Goal: Information Seeking & Learning: Check status

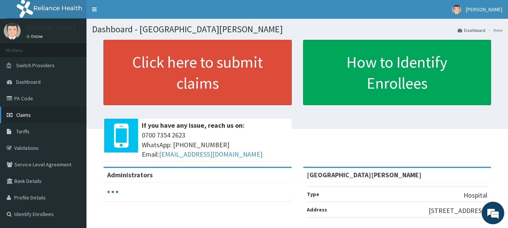
click at [23, 114] on span "Claims" at bounding box center [23, 115] width 15 height 7
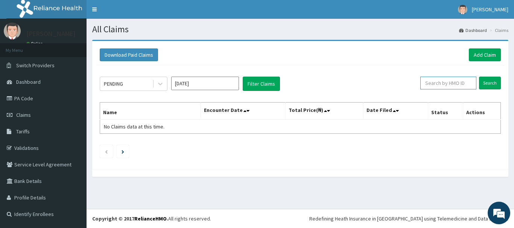
click at [449, 83] on input "text" at bounding box center [448, 83] width 56 height 13
paste input "PPG/10117/A"
type input "PPG/10117/A"
click at [489, 86] on input "Search" at bounding box center [490, 83] width 22 height 13
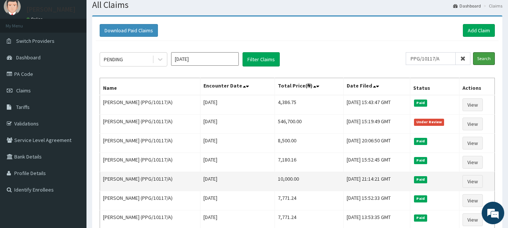
scroll to position [38, 0]
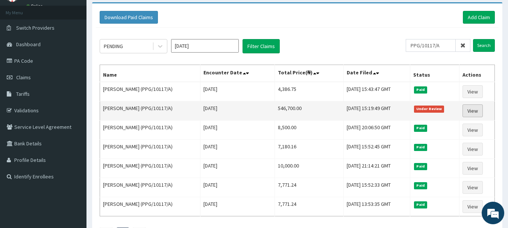
click at [472, 111] on link "View" at bounding box center [472, 111] width 20 height 13
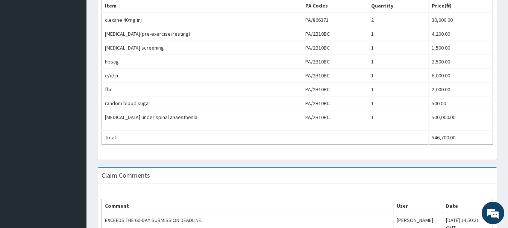
scroll to position [314, 0]
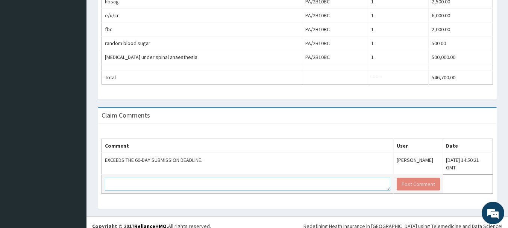
click at [168, 178] on textarea at bounding box center [247, 184] width 285 height 13
paste textarea "Dear team, A mail has been sent for the reason why bills are submitted late. (W…"
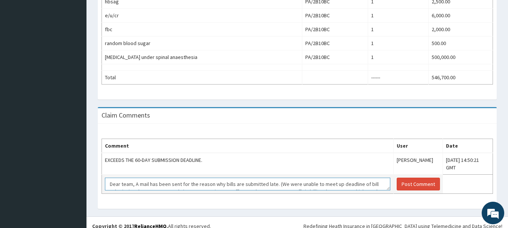
scroll to position [28, 0]
type textarea "Dear team, A mail has been sent for the reason why bills are submitted late. (W…"
click at [397, 179] on button "Post Comment" at bounding box center [418, 184] width 43 height 13
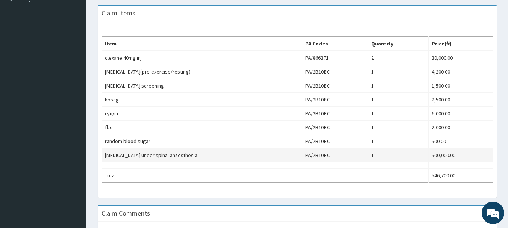
scroll to position [102, 0]
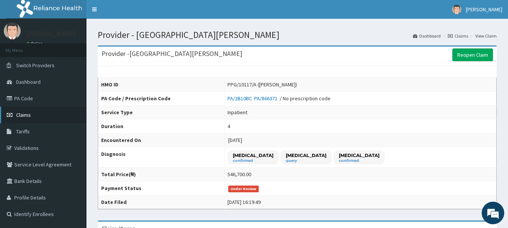
scroll to position [38, 0]
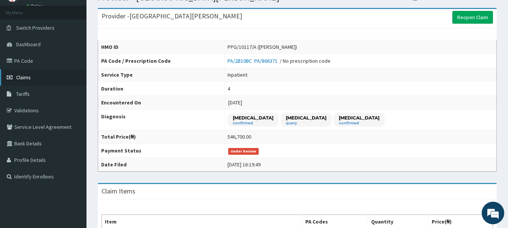
click at [24, 78] on span "Claims" at bounding box center [23, 77] width 15 height 7
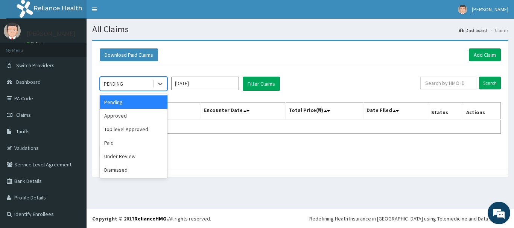
click at [128, 89] on div "PENDING" at bounding box center [126, 84] width 52 height 12
drag, startPoint x: 127, startPoint y: 158, endPoint x: 131, endPoint y: 155, distance: 4.5
click at [128, 157] on div "Under Review" at bounding box center [134, 157] width 68 height 14
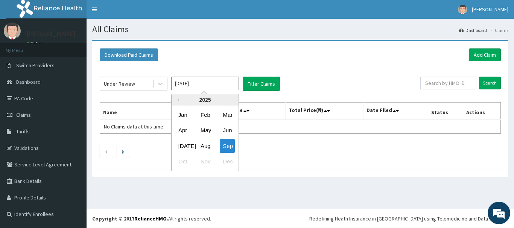
click at [206, 82] on input "[DATE]" at bounding box center [205, 84] width 68 height 14
click at [201, 130] on div "May" at bounding box center [204, 131] width 15 height 14
type input "May 2025"
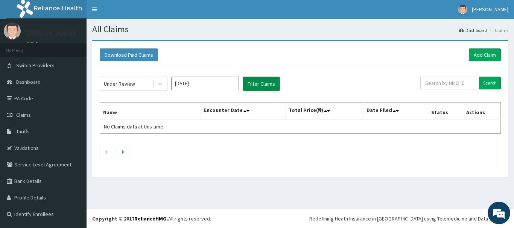
click at [254, 86] on button "Filter Claims" at bounding box center [260, 84] width 37 height 14
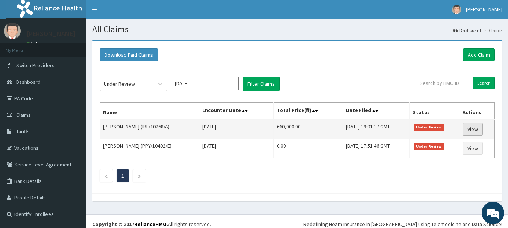
click at [482, 133] on link "View" at bounding box center [472, 129] width 20 height 13
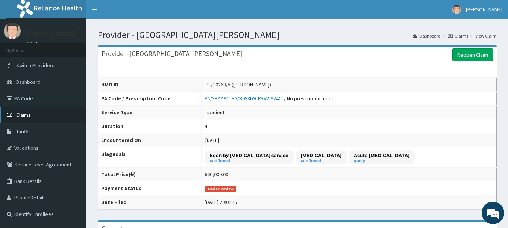
click at [25, 116] on span "Claims" at bounding box center [23, 115] width 15 height 7
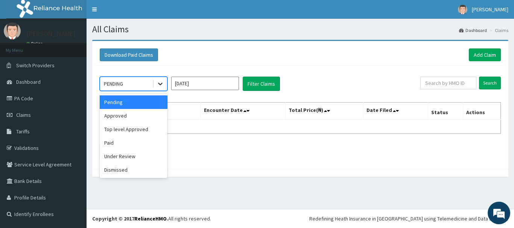
click at [156, 85] on icon at bounding box center [160, 84] width 8 height 8
click at [110, 156] on div "Under Review" at bounding box center [134, 157] width 68 height 14
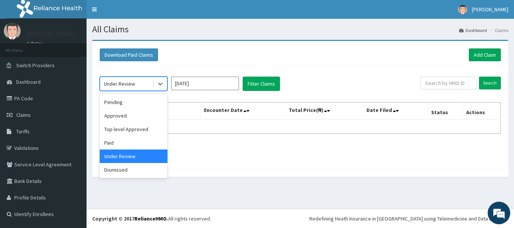
drag, startPoint x: 139, startPoint y: 85, endPoint x: 143, endPoint y: 117, distance: 31.5
click at [139, 86] on div "Under Review" at bounding box center [126, 84] width 52 height 12
click at [137, 170] on div "Dismissed" at bounding box center [134, 170] width 68 height 14
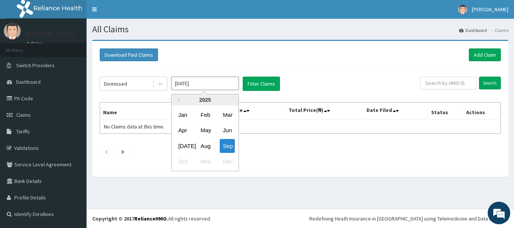
click at [218, 86] on input "[DATE]" at bounding box center [205, 84] width 68 height 14
click at [202, 129] on div "May" at bounding box center [204, 131] width 15 height 14
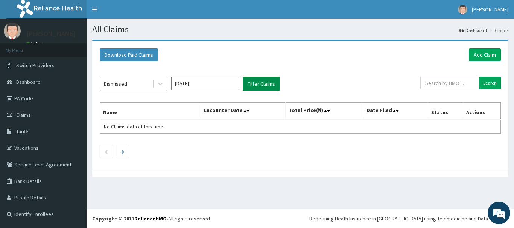
click at [268, 79] on button "Filter Claims" at bounding box center [260, 84] width 37 height 14
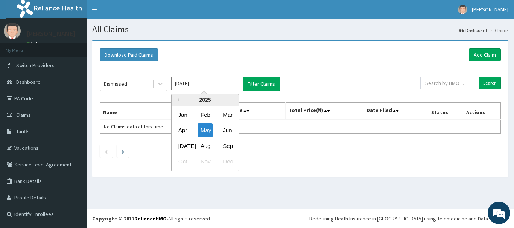
click at [179, 85] on input "May 2025" at bounding box center [205, 84] width 68 height 14
click at [221, 130] on div "Jun" at bounding box center [227, 131] width 15 height 14
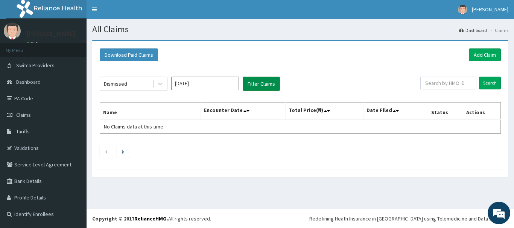
click at [263, 83] on button "Filter Claims" at bounding box center [260, 84] width 37 height 14
drag, startPoint x: 209, startPoint y: 88, endPoint x: 208, endPoint y: 93, distance: 4.9
click at [208, 88] on input "Jun 2025" at bounding box center [205, 84] width 68 height 14
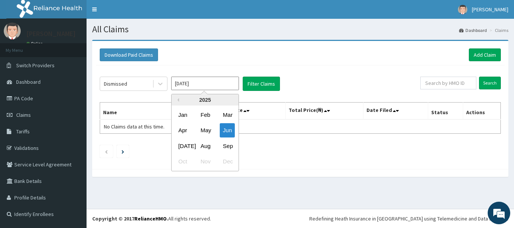
click at [172, 130] on div "Apr May Jun" at bounding box center [204, 130] width 67 height 15
drag, startPoint x: 178, startPoint y: 130, endPoint x: 212, endPoint y: 109, distance: 40.5
click at [179, 130] on div "Apr" at bounding box center [182, 131] width 15 height 14
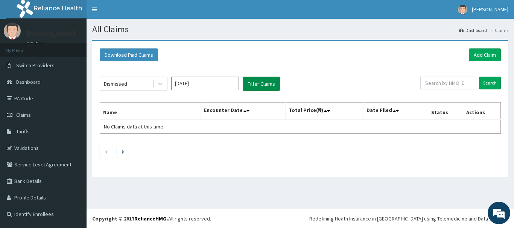
click at [253, 88] on button "Filter Claims" at bounding box center [260, 84] width 37 height 14
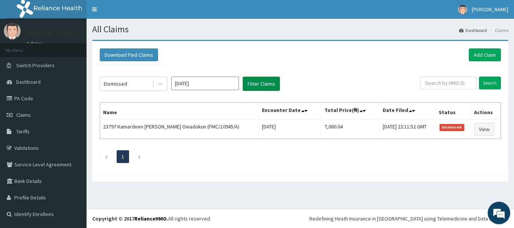
click at [253, 88] on button "Filter Claims" at bounding box center [260, 84] width 37 height 14
drag, startPoint x: 200, startPoint y: 88, endPoint x: 198, endPoint y: 93, distance: 4.6
click at [200, 89] on input "Apr 2025" at bounding box center [205, 84] width 68 height 14
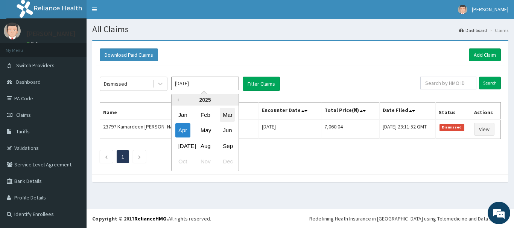
click at [220, 112] on div "Mar" at bounding box center [227, 115] width 15 height 14
type input "Mar 2025"
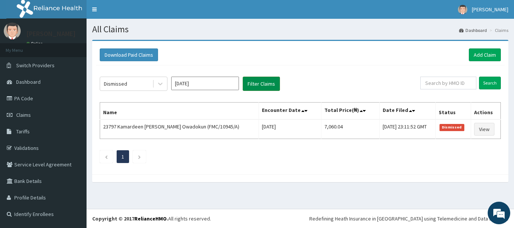
click at [262, 87] on button "Filter Claims" at bounding box center [260, 84] width 37 height 14
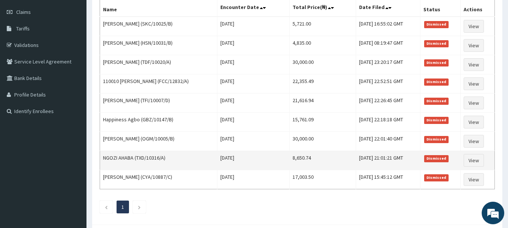
scroll to position [140, 0]
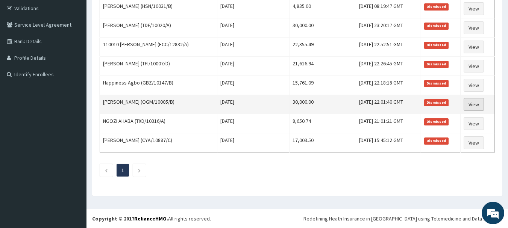
click at [472, 106] on link "View" at bounding box center [474, 104] width 20 height 13
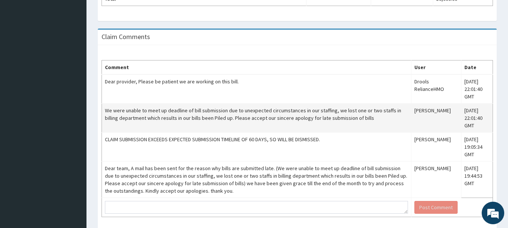
scroll to position [326, 0]
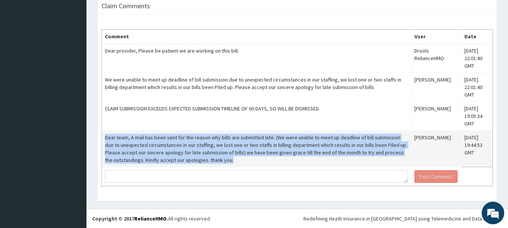
drag, startPoint x: 105, startPoint y: 138, endPoint x: 221, endPoint y: 161, distance: 118.4
click at [221, 161] on td "Dear team, A mail has been sent for the reason why bills are submitted late. (W…" at bounding box center [256, 149] width 309 height 36
copy td "Dear team, A mail has been sent for the reason why bills are submitted late. (W…"
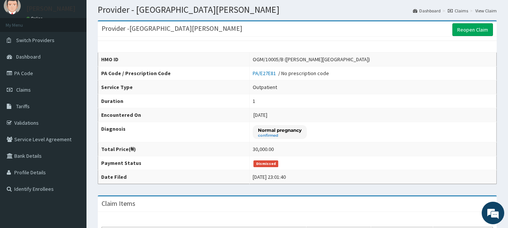
scroll to position [0, 0]
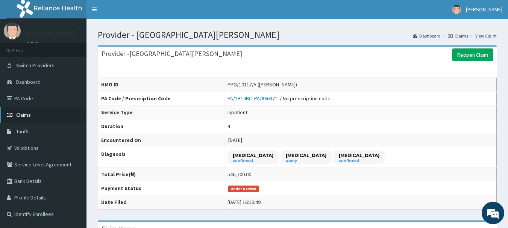
click at [19, 116] on span "Claims" at bounding box center [23, 115] width 15 height 7
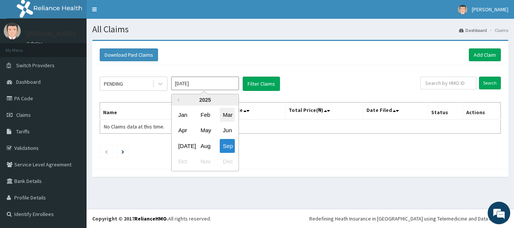
drag, startPoint x: 196, startPoint y: 87, endPoint x: 226, endPoint y: 111, distance: 37.5
click at [196, 88] on input "[DATE]" at bounding box center [205, 84] width 68 height 14
click at [226, 126] on div "Jun" at bounding box center [227, 131] width 15 height 14
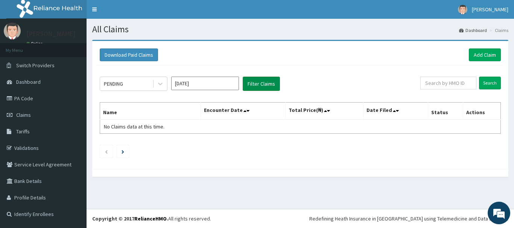
click at [264, 84] on button "Filter Claims" at bounding box center [260, 84] width 37 height 14
click at [264, 82] on button "Filter Claims" at bounding box center [260, 84] width 37 height 14
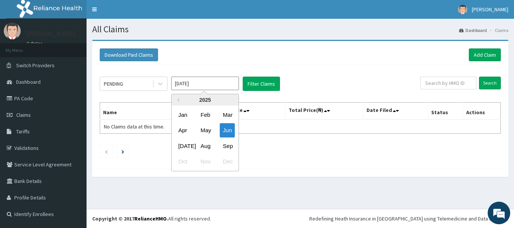
click at [203, 82] on input "Jun 2025" at bounding box center [205, 84] width 68 height 14
click at [155, 83] on div at bounding box center [160, 84] width 14 height 14
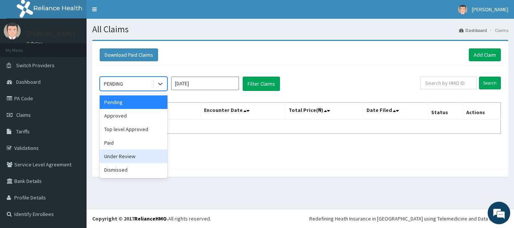
click at [129, 156] on div "Under Review" at bounding box center [134, 157] width 68 height 14
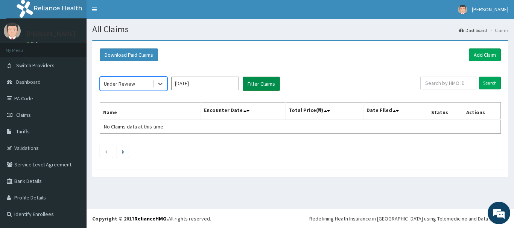
click at [257, 85] on button "Filter Claims" at bounding box center [260, 84] width 37 height 14
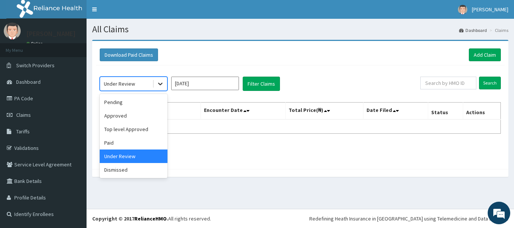
click at [155, 82] on div at bounding box center [160, 84] width 14 height 14
click at [126, 169] on div "Dismissed" at bounding box center [134, 170] width 68 height 14
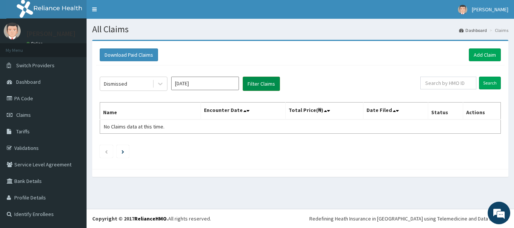
click at [252, 84] on button "Filter Claims" at bounding box center [260, 84] width 37 height 14
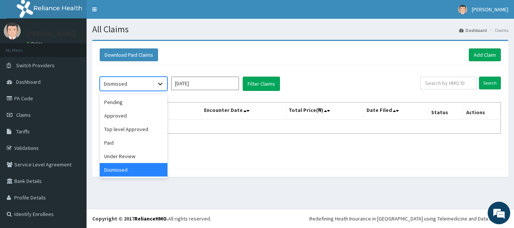
click at [162, 84] on icon at bounding box center [160, 84] width 8 height 8
click at [131, 133] on div "Top level Approved" at bounding box center [134, 130] width 68 height 14
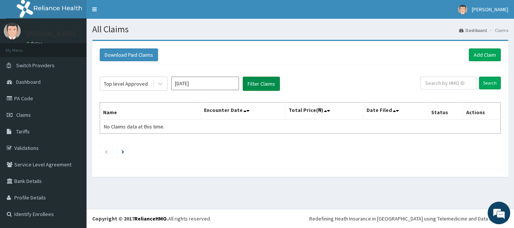
click at [246, 83] on button "Filter Claims" at bounding box center [260, 84] width 37 height 14
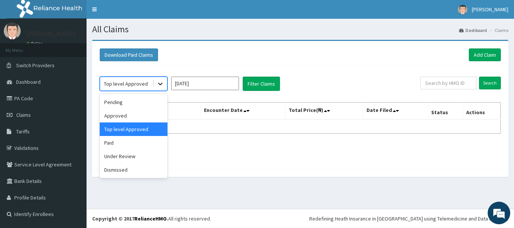
click at [163, 83] on icon at bounding box center [160, 84] width 8 height 8
click at [114, 118] on div "Approved" at bounding box center [134, 116] width 68 height 14
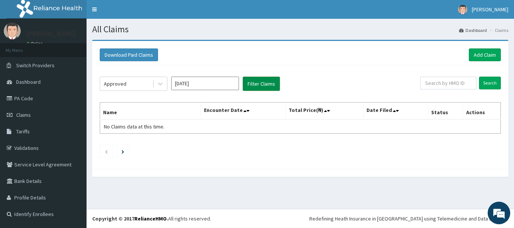
click at [248, 86] on button "Filter Claims" at bounding box center [260, 84] width 37 height 14
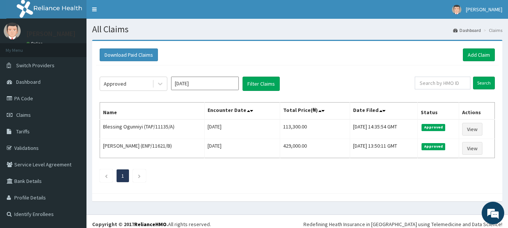
click at [191, 83] on input "Jun 2025" at bounding box center [205, 84] width 68 height 14
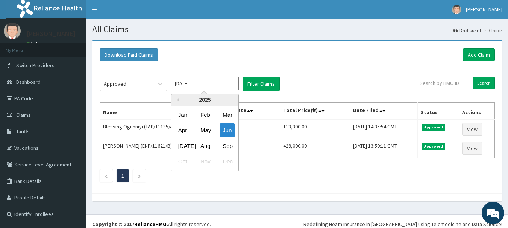
click at [191, 120] on div "Jan Feb Mar" at bounding box center [204, 114] width 67 height 15
click at [176, 115] on div "Jan" at bounding box center [182, 115] width 15 height 14
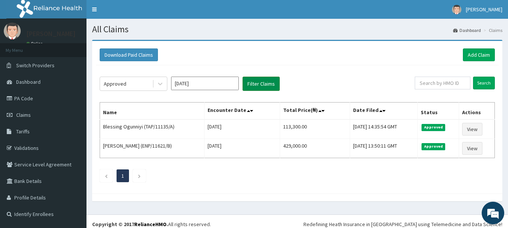
click at [266, 87] on button "Filter Claims" at bounding box center [260, 84] width 37 height 14
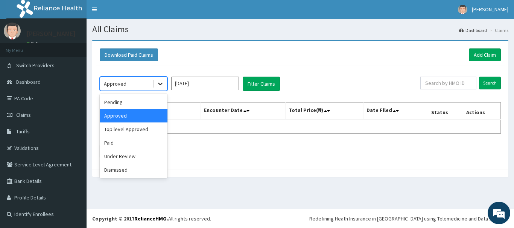
click at [157, 84] on icon at bounding box center [160, 84] width 8 height 8
click at [115, 129] on div "Top level Approved" at bounding box center [134, 130] width 68 height 14
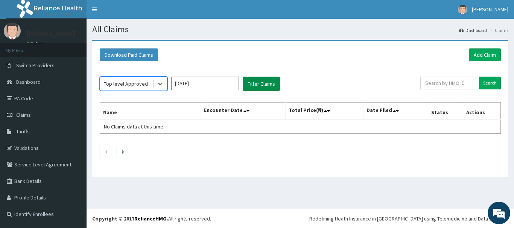
click at [254, 80] on button "Filter Claims" at bounding box center [260, 84] width 37 height 14
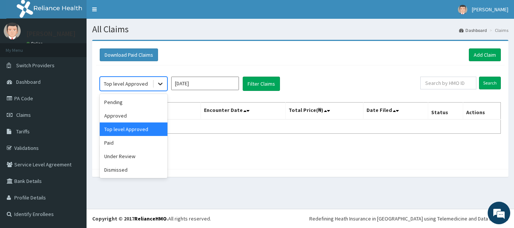
click at [159, 86] on icon at bounding box center [160, 84] width 8 height 8
click at [136, 143] on div "Paid" at bounding box center [134, 143] width 68 height 14
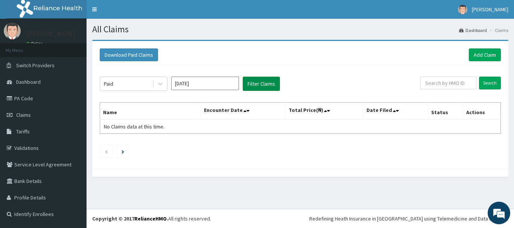
click at [258, 85] on button "Filter Claims" at bounding box center [260, 84] width 37 height 14
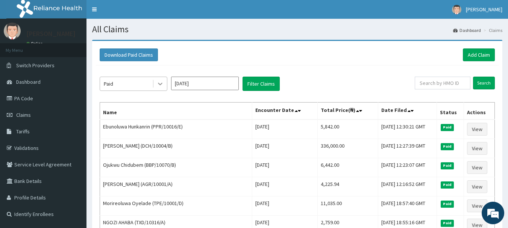
click at [159, 86] on icon at bounding box center [160, 84] width 8 height 8
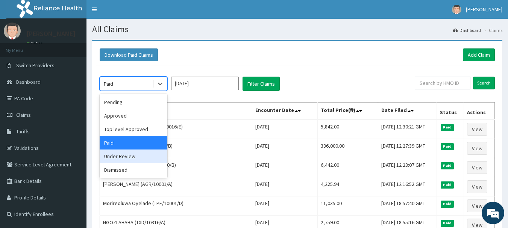
click at [131, 156] on div "Under Review" at bounding box center [134, 157] width 68 height 14
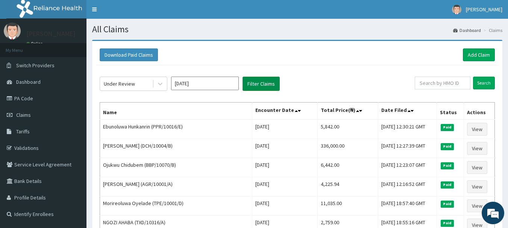
click at [264, 86] on button "Filter Claims" at bounding box center [260, 84] width 37 height 14
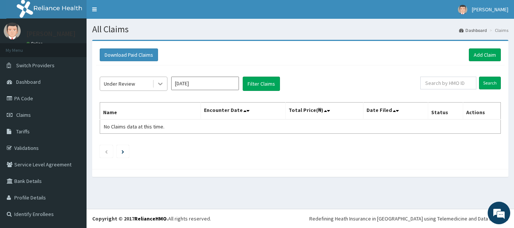
click at [162, 88] on icon at bounding box center [160, 84] width 8 height 8
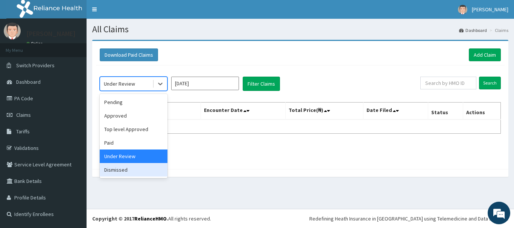
drag, startPoint x: 107, startPoint y: 166, endPoint x: 114, endPoint y: 161, distance: 8.6
click at [108, 164] on div "Dismissed" at bounding box center [134, 170] width 68 height 14
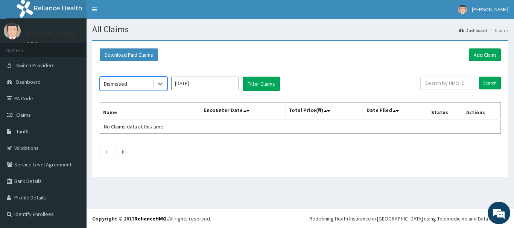
click at [255, 76] on div "option Dismissed, selected. Select is focused ,type to refine list, press Down …" at bounding box center [300, 115] width 408 height 100
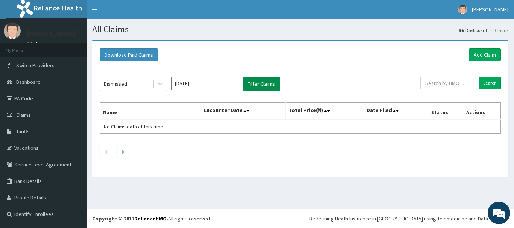
click at [255, 80] on button "Filter Claims" at bounding box center [260, 84] width 37 height 14
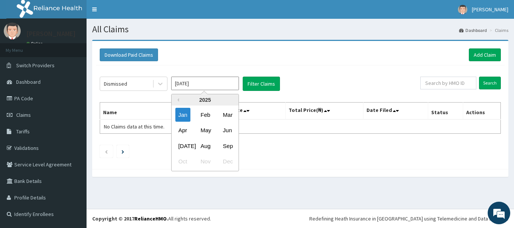
click at [177, 83] on input "Jan 2025" at bounding box center [205, 84] width 68 height 14
click at [201, 113] on div "Feb" at bounding box center [204, 115] width 15 height 14
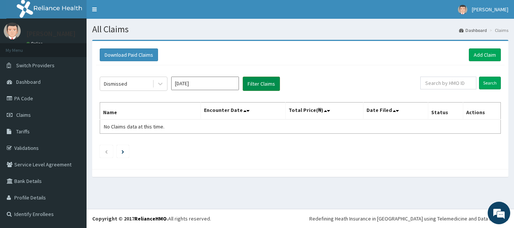
click at [273, 87] on button "Filter Claims" at bounding box center [260, 84] width 37 height 14
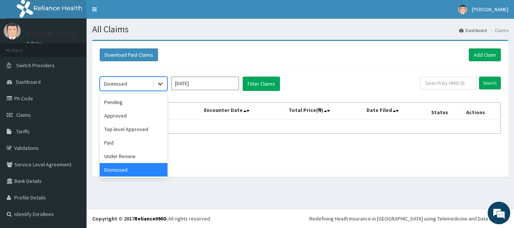
click at [162, 85] on icon at bounding box center [160, 84] width 8 height 8
click at [136, 154] on div "Under Review" at bounding box center [134, 157] width 68 height 14
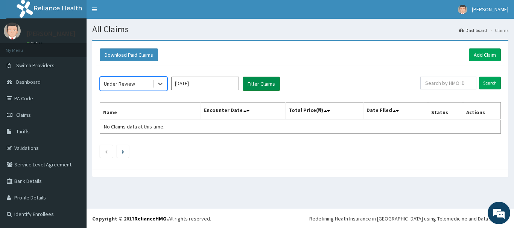
click at [256, 83] on button "Filter Claims" at bounding box center [260, 84] width 37 height 14
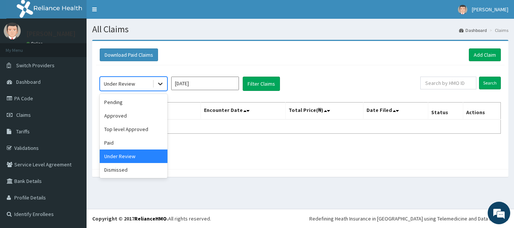
click at [162, 87] on icon at bounding box center [160, 84] width 8 height 8
click at [127, 140] on div "Paid" at bounding box center [134, 143] width 68 height 14
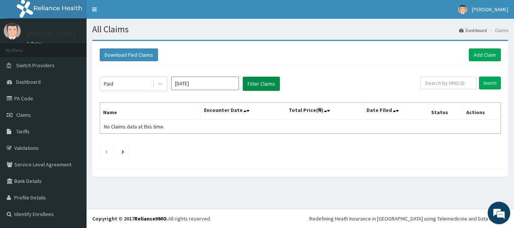
click at [262, 83] on button "Filter Claims" at bounding box center [260, 84] width 37 height 14
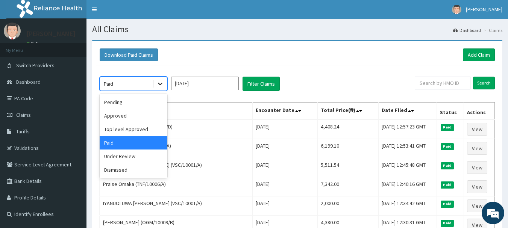
click at [162, 88] on icon at bounding box center [160, 84] width 8 height 8
click at [140, 126] on div "Top level Approved" at bounding box center [134, 130] width 68 height 14
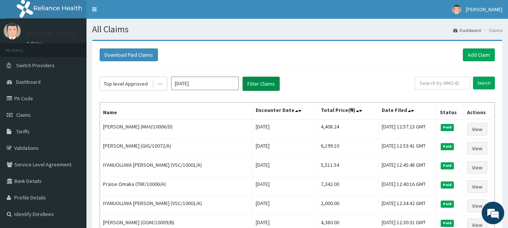
click at [256, 80] on button "Filter Claims" at bounding box center [260, 84] width 37 height 14
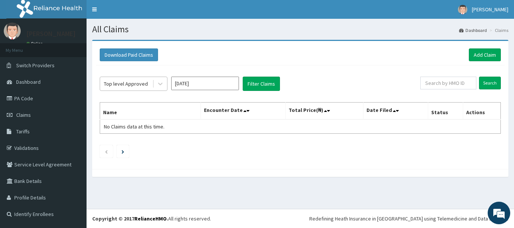
click at [153, 83] on span at bounding box center [153, 84] width 0 height 8
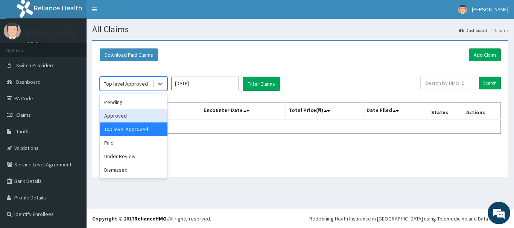
click at [140, 116] on div "Approved" at bounding box center [134, 116] width 68 height 14
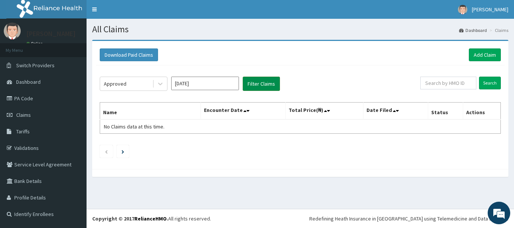
click at [247, 82] on button "Filter Claims" at bounding box center [260, 84] width 37 height 14
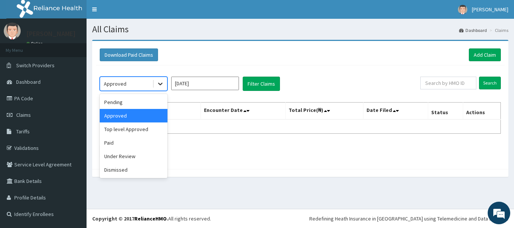
click at [164, 85] on div at bounding box center [160, 84] width 14 height 14
click at [148, 107] on div "Pending" at bounding box center [134, 102] width 68 height 14
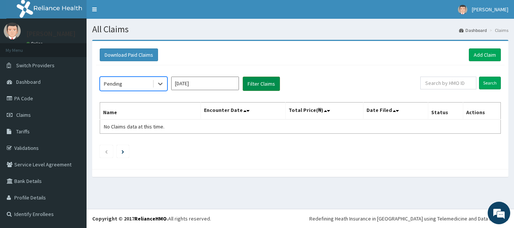
click at [254, 79] on button "Filter Claims" at bounding box center [260, 84] width 37 height 14
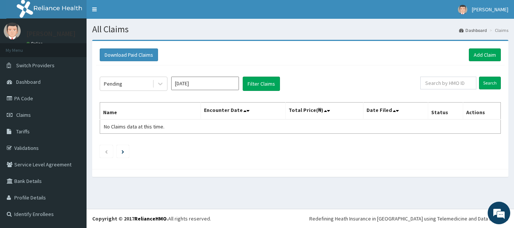
click at [188, 82] on input "Feb 2025" at bounding box center [205, 84] width 68 height 14
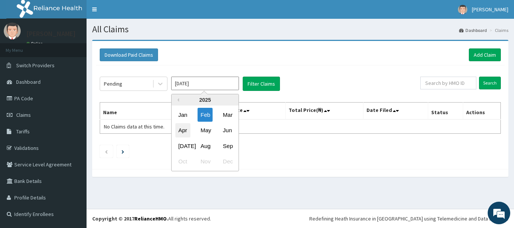
click at [177, 126] on div "Apr" at bounding box center [182, 131] width 15 height 14
click at [203, 82] on input "Apr 2025" at bounding box center [205, 84] width 68 height 14
click at [217, 114] on div "Jan Feb Mar" at bounding box center [204, 114] width 67 height 15
click at [223, 114] on div "Mar" at bounding box center [227, 115] width 15 height 14
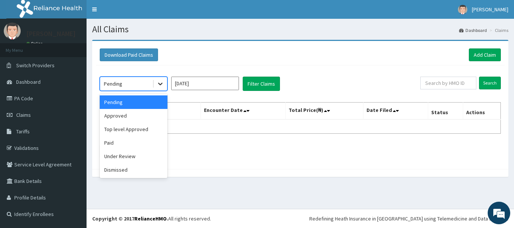
click at [161, 87] on icon at bounding box center [160, 84] width 8 height 8
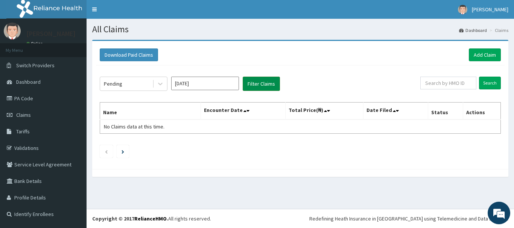
click at [267, 90] on button "Filter Claims" at bounding box center [260, 84] width 37 height 14
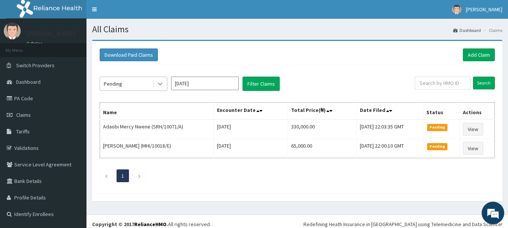
click at [162, 83] on icon at bounding box center [160, 84] width 8 height 8
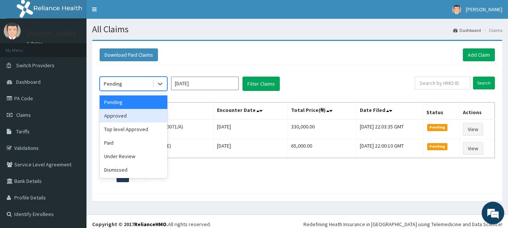
click at [147, 115] on div "Approved" at bounding box center [134, 116] width 68 height 14
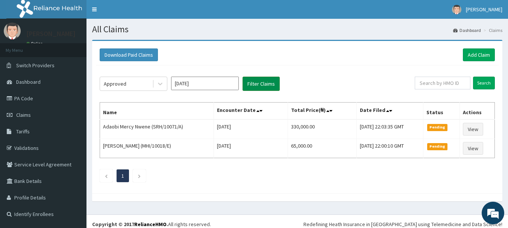
click at [258, 82] on button "Filter Claims" at bounding box center [260, 84] width 37 height 14
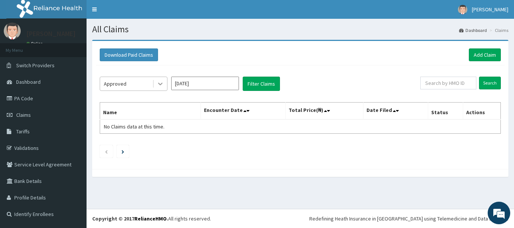
click at [157, 82] on icon at bounding box center [160, 84] width 8 height 8
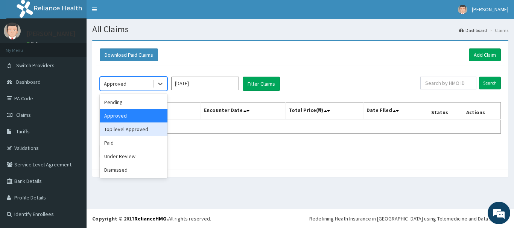
click at [145, 130] on div "Top level Approved" at bounding box center [134, 130] width 68 height 14
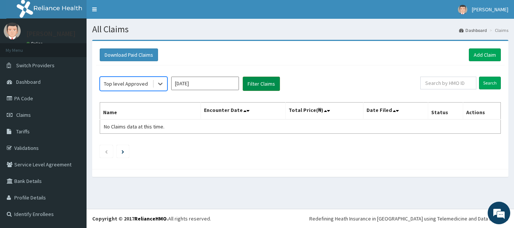
click at [248, 89] on button "Filter Claims" at bounding box center [260, 84] width 37 height 14
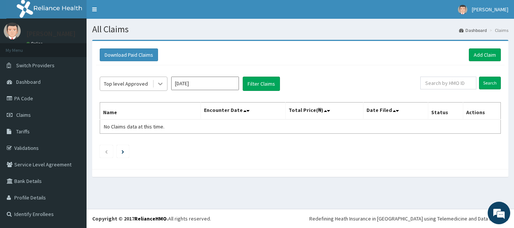
click at [163, 85] on icon at bounding box center [160, 84] width 8 height 8
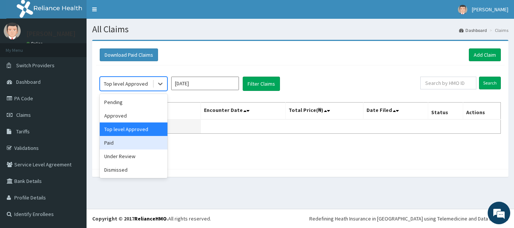
drag, startPoint x: 132, startPoint y: 148, endPoint x: 167, endPoint y: 129, distance: 39.5
click at [132, 147] on div "Paid" at bounding box center [134, 143] width 68 height 14
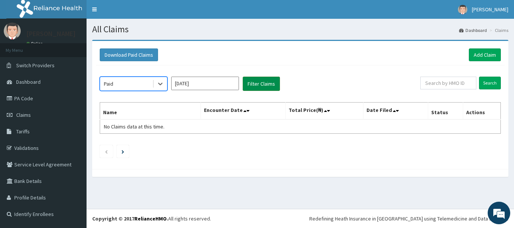
click at [271, 78] on button "Filter Claims" at bounding box center [260, 84] width 37 height 14
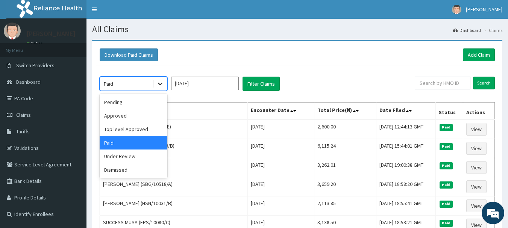
click at [161, 83] on icon at bounding box center [160, 84] width 8 height 8
click at [131, 153] on div "Under Review" at bounding box center [134, 157] width 68 height 14
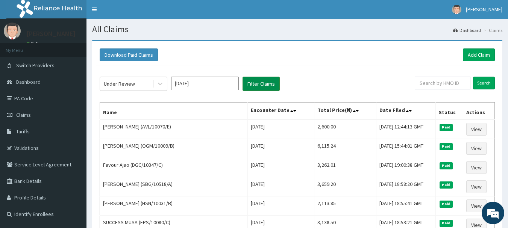
click at [249, 83] on button "Filter Claims" at bounding box center [260, 84] width 37 height 14
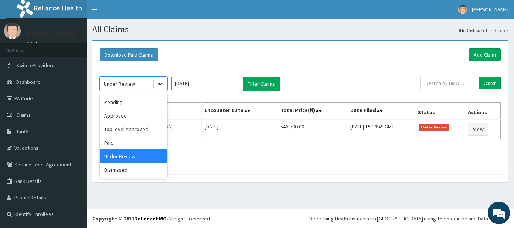
click at [158, 85] on icon at bounding box center [160, 84] width 8 height 8
click at [122, 167] on div "Dismissed" at bounding box center [134, 170] width 68 height 14
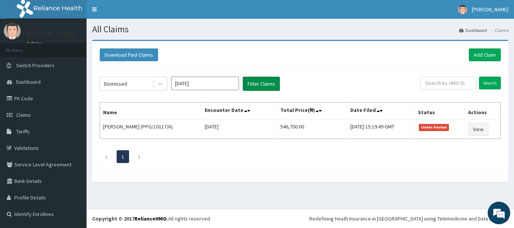
click at [245, 82] on button "Filter Claims" at bounding box center [260, 84] width 37 height 14
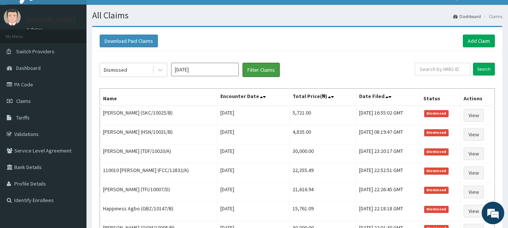
scroll to position [38, 0]
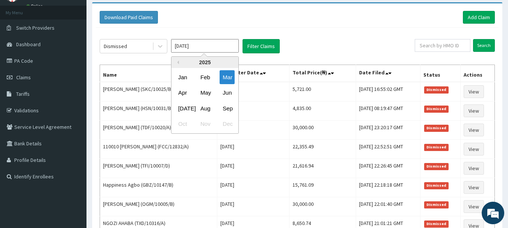
click at [185, 45] on input "Mar 2025" at bounding box center [205, 46] width 68 height 14
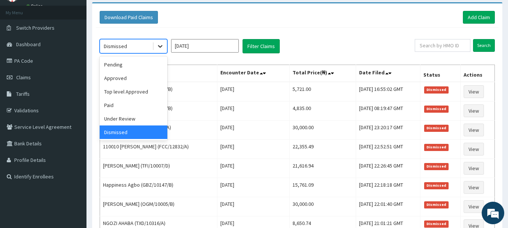
click at [166, 47] on div at bounding box center [160, 46] width 14 height 14
click at [118, 52] on div "Dismissed" at bounding box center [126, 46] width 52 height 12
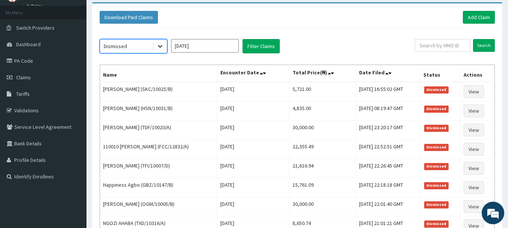
click at [160, 48] on icon at bounding box center [160, 46] width 8 height 8
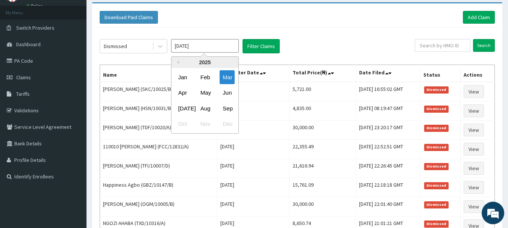
click at [194, 50] on input "Mar 2025" at bounding box center [205, 46] width 68 height 14
click at [180, 91] on div "Apr" at bounding box center [182, 93] width 15 height 14
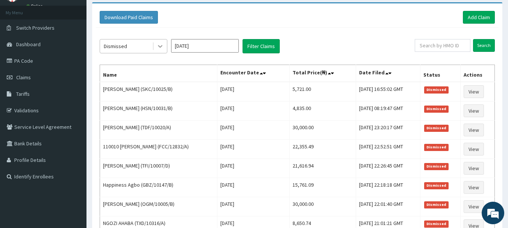
click at [161, 47] on icon at bounding box center [160, 46] width 5 height 3
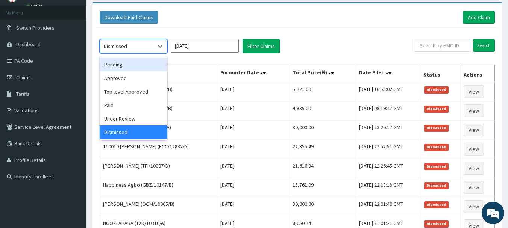
click at [149, 71] on div "Pending" at bounding box center [134, 65] width 68 height 14
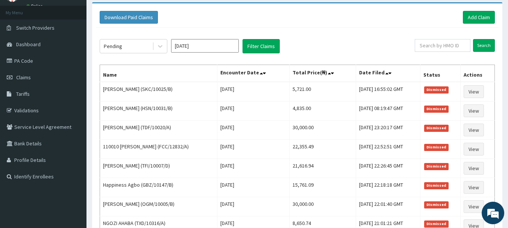
click at [252, 30] on div "Pending Apr 2025 Filter Claims Search Name Encounter Date Total Price(₦) Date F…" at bounding box center [297, 157] width 403 height 259
click at [252, 50] on button "Filter Claims" at bounding box center [260, 46] width 37 height 14
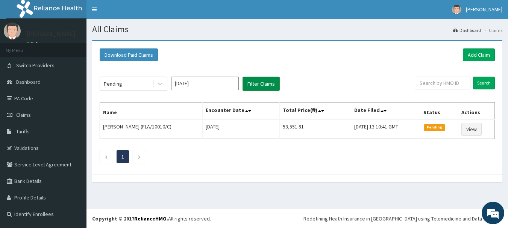
scroll to position [0, 0]
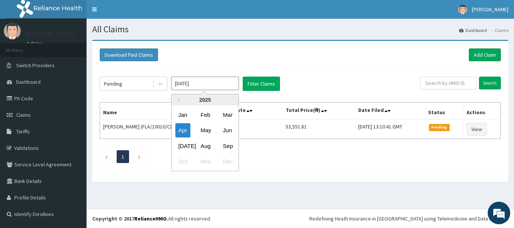
click at [194, 85] on input "Apr 2025" at bounding box center [205, 84] width 68 height 14
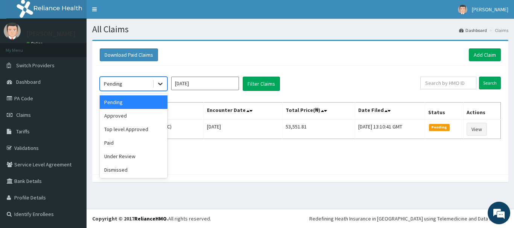
click at [161, 82] on icon at bounding box center [160, 84] width 8 height 8
click at [127, 119] on div "Approved" at bounding box center [134, 116] width 68 height 14
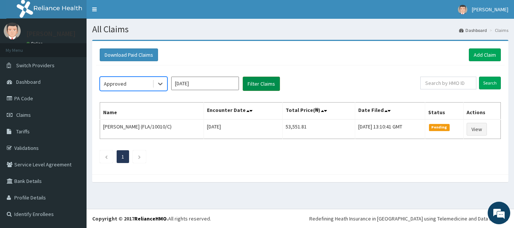
click at [249, 84] on button "Filter Claims" at bounding box center [260, 84] width 37 height 14
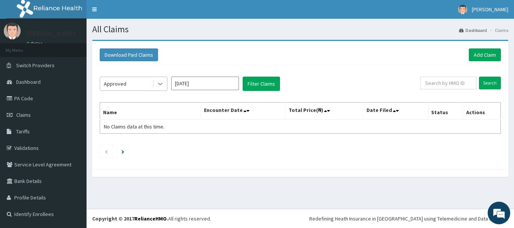
click at [158, 83] on icon at bounding box center [160, 84] width 8 height 8
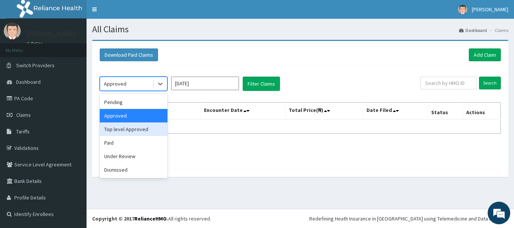
click at [133, 132] on div "Top level Approved" at bounding box center [134, 130] width 68 height 14
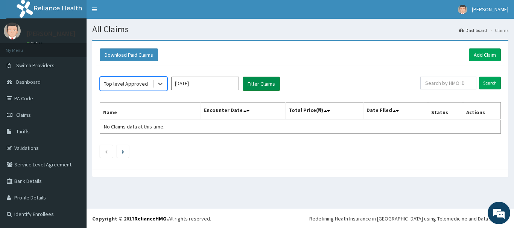
click at [258, 87] on button "Filter Claims" at bounding box center [260, 84] width 37 height 14
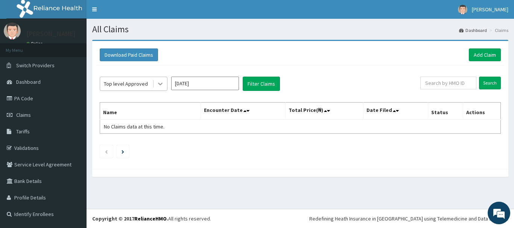
click at [165, 86] on div at bounding box center [160, 84] width 14 height 14
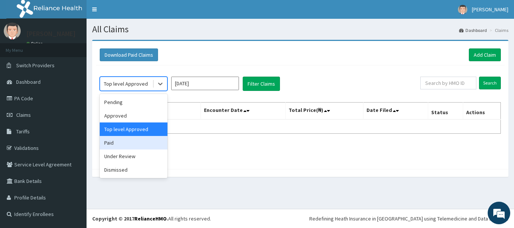
click at [138, 146] on div "Paid" at bounding box center [134, 143] width 68 height 14
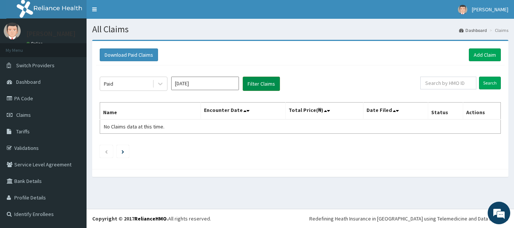
click at [276, 86] on button "Filter Claims" at bounding box center [260, 84] width 37 height 14
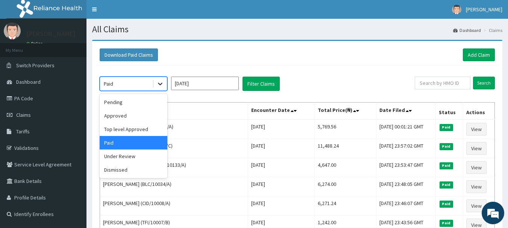
click at [162, 87] on icon at bounding box center [160, 84] width 8 height 8
click at [138, 158] on div "Under Review" at bounding box center [134, 157] width 68 height 14
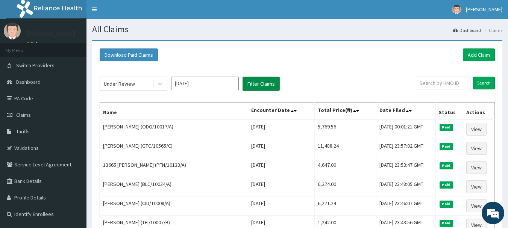
click at [270, 85] on button "Filter Claims" at bounding box center [260, 84] width 37 height 14
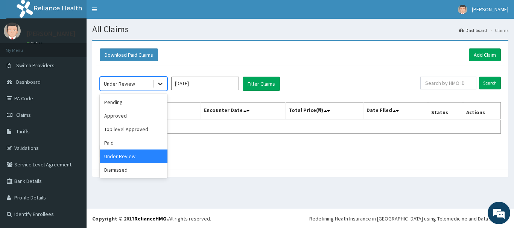
click at [159, 82] on icon at bounding box center [160, 84] width 8 height 8
click at [111, 168] on div "Dismissed" at bounding box center [134, 170] width 68 height 14
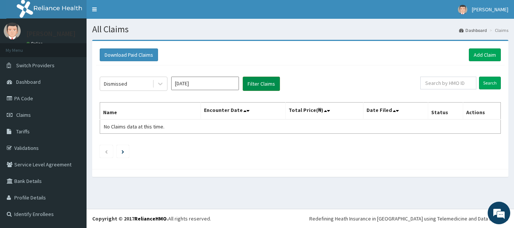
click at [244, 80] on button "Filter Claims" at bounding box center [260, 84] width 37 height 14
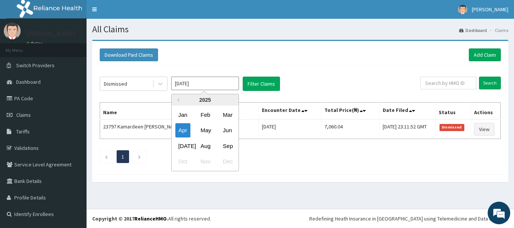
click at [183, 83] on input "Apr 2025" at bounding box center [205, 84] width 68 height 14
click at [198, 128] on div "May" at bounding box center [204, 131] width 15 height 14
type input "May 2025"
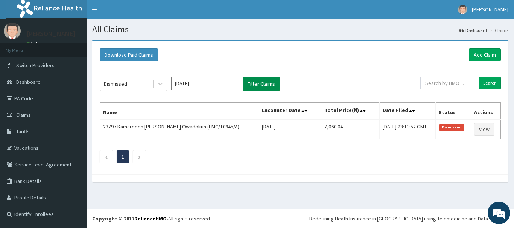
click at [254, 86] on button "Filter Claims" at bounding box center [260, 84] width 37 height 14
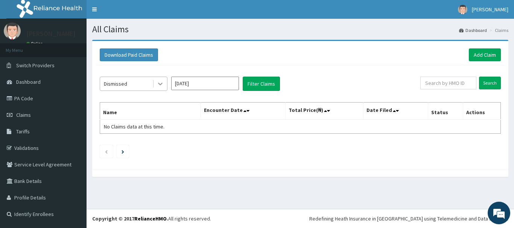
click at [159, 85] on icon at bounding box center [160, 84] width 8 height 8
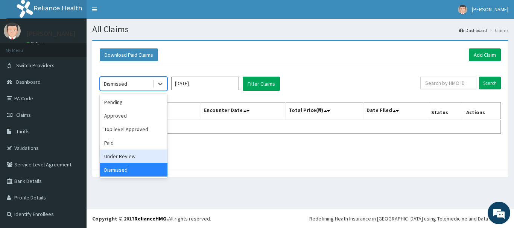
click at [145, 150] on div "Under Review" at bounding box center [134, 157] width 68 height 14
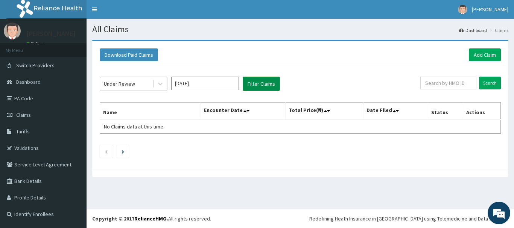
click at [245, 81] on button "Filter Claims" at bounding box center [260, 84] width 37 height 14
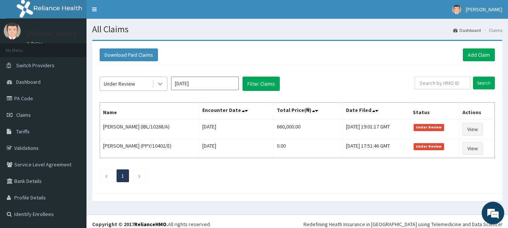
click at [164, 86] on div at bounding box center [160, 84] width 14 height 14
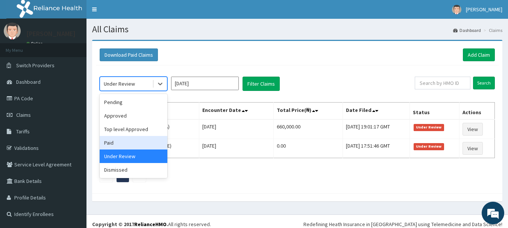
click at [133, 145] on div "Paid" at bounding box center [134, 143] width 68 height 14
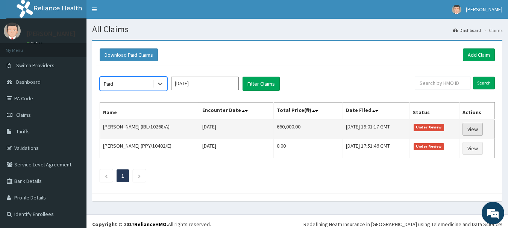
click at [475, 131] on link "View" at bounding box center [472, 129] width 20 height 13
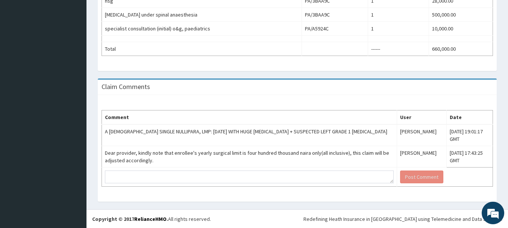
scroll to position [301, 0]
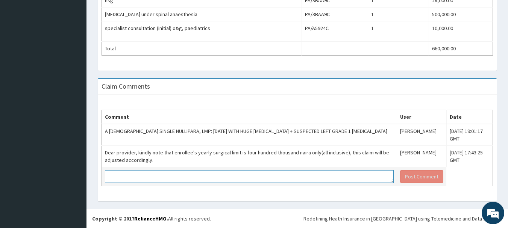
drag, startPoint x: 185, startPoint y: 175, endPoint x: 177, endPoint y: 158, distance: 18.7
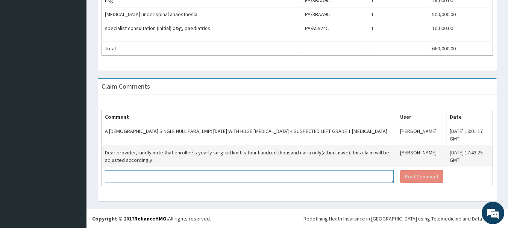
click at [185, 175] on textarea at bounding box center [249, 176] width 289 height 13
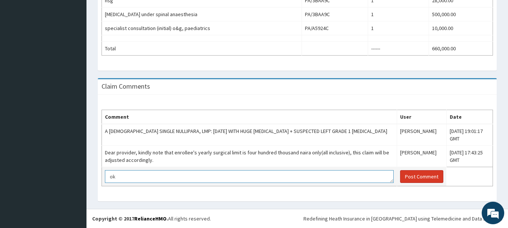
type textarea "ok"
click at [400, 175] on button "Post Comment" at bounding box center [421, 176] width 43 height 13
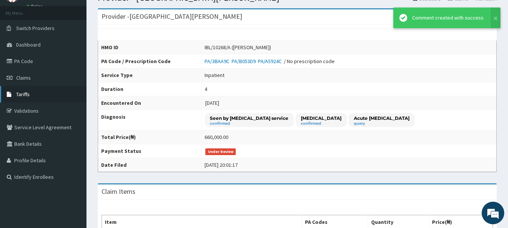
scroll to position [38, 0]
click at [26, 77] on span "Claims" at bounding box center [23, 77] width 15 height 7
